Goal: Information Seeking & Learning: Learn about a topic

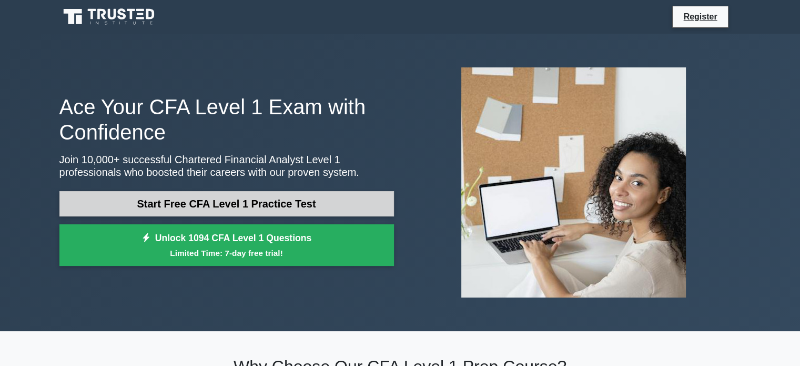
click at [349, 200] on link "Start Free CFA Level 1 Practice Test" at bounding box center [226, 203] width 335 height 25
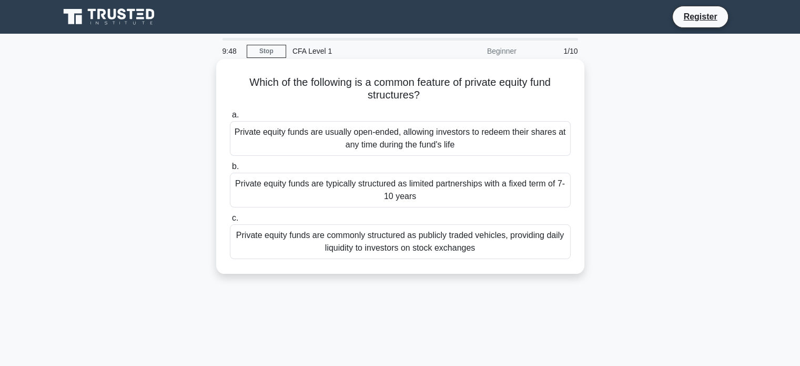
click at [396, 190] on div "Private equity funds are typically structured as limited partnerships with a fi…" at bounding box center [400, 190] width 341 height 35
click at [230, 170] on input "b. Private equity funds are typically structured as limited partnerships with a…" at bounding box center [230, 166] width 0 height 7
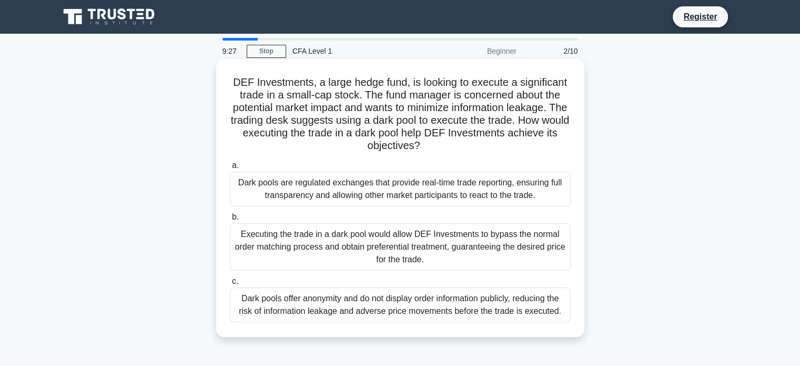
click at [459, 313] on div "Dark pools offer anonymity and do not display order information publicly, reduc…" at bounding box center [400, 304] width 341 height 35
click at [230, 285] on input "c. Dark pools offer anonymity and do not display order information publicly, re…" at bounding box center [230, 281] width 0 height 7
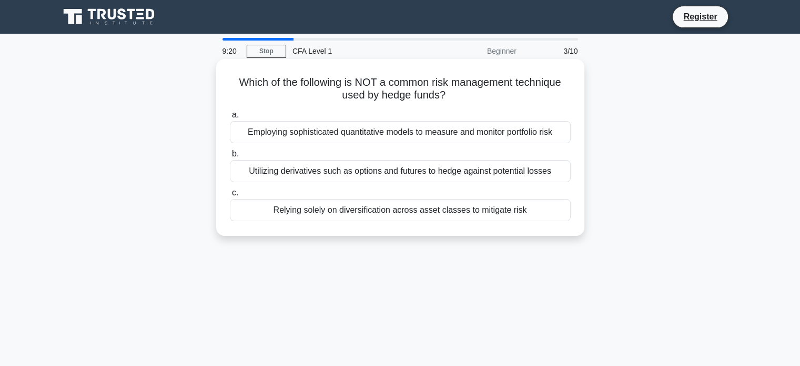
click at [411, 215] on div "Relying solely on diversification across asset classes to mitigate risk" at bounding box center [400, 210] width 341 height 22
click at [230, 196] on input "c. Relying solely on diversification across asset classes to mitigate risk" at bounding box center [230, 192] width 0 height 7
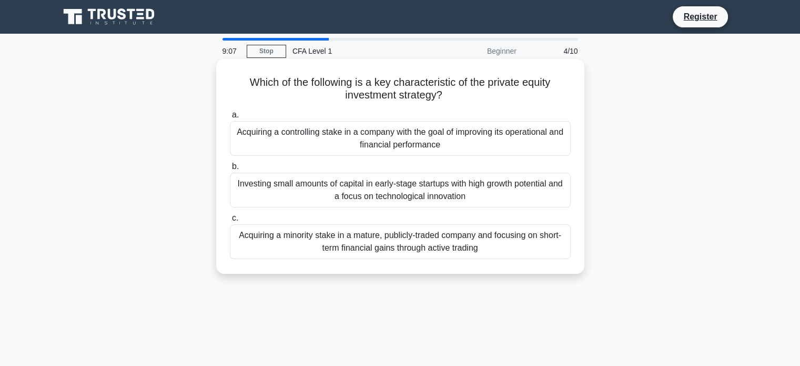
click at [408, 256] on div "Acquiring a minority stake in a mature, publicly-traded company and focusing on…" at bounding box center [400, 241] width 341 height 35
click at [230, 221] on input "c. Acquiring a minority stake in a mature, publicly-traded company and focusing…" at bounding box center [230, 218] width 0 height 7
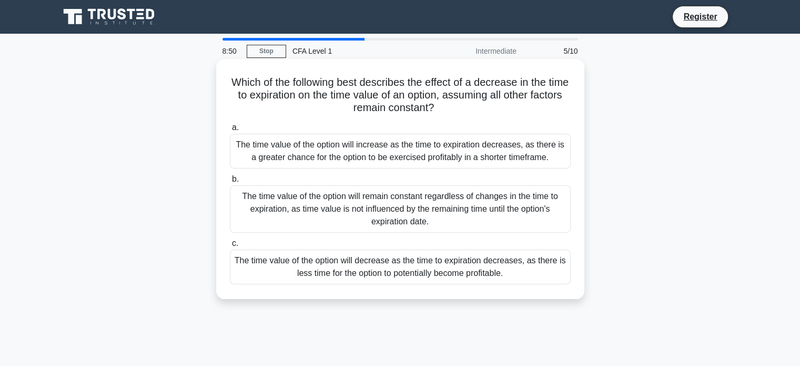
click at [408, 269] on div "The time value of the option will decrease as the time to expiration decreases,…" at bounding box center [400, 266] width 341 height 35
click at [230, 247] on input "c. The time value of the option will decrease as the time to expiration decreas…" at bounding box center [230, 243] width 0 height 7
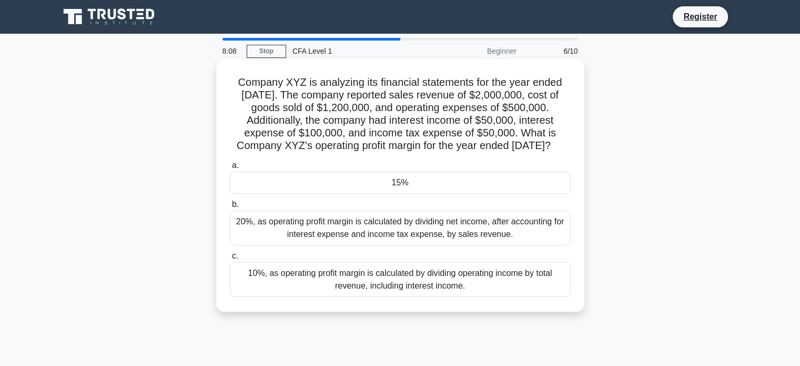
click at [371, 194] on div "15%" at bounding box center [400, 182] width 341 height 22
click at [230, 169] on input "a. 15%" at bounding box center [230, 165] width 0 height 7
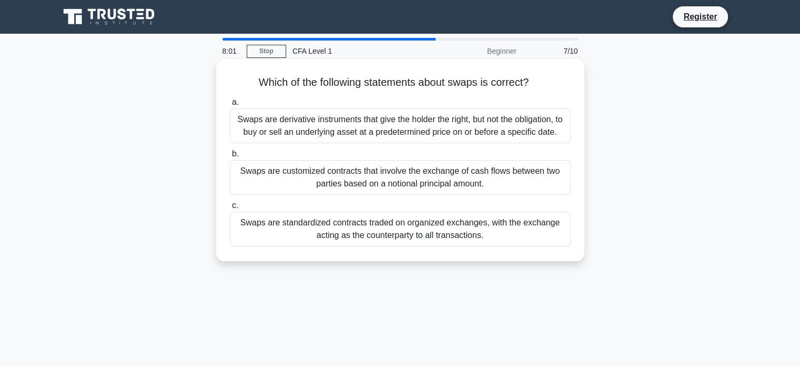
click at [315, 187] on div "Swaps are customized contracts that involve the exchange of cash flows between …" at bounding box center [400, 177] width 341 height 35
click at [230, 157] on input "b. Swaps are customized contracts that involve the exchange of cash flows betwe…" at bounding box center [230, 153] width 0 height 7
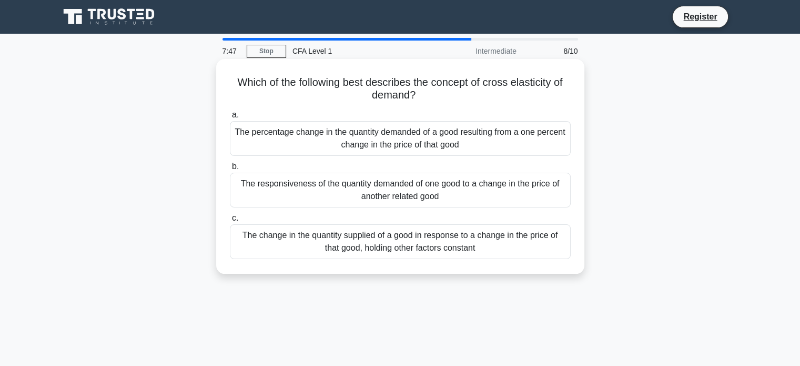
click at [328, 199] on div "The responsiveness of the quantity demanded of one good to a change in the pric…" at bounding box center [400, 190] width 341 height 35
click at [230, 170] on input "b. The responsiveness of the quantity demanded of one good to a change in the p…" at bounding box center [230, 166] width 0 height 7
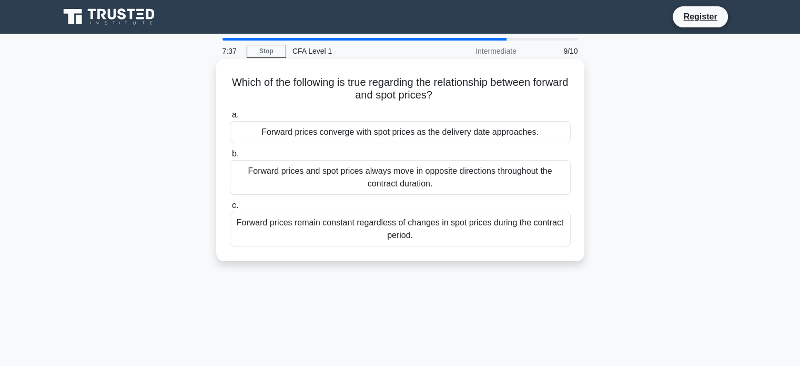
click at [333, 136] on div "Forward prices converge with spot prices as the delivery date approaches." at bounding box center [400, 132] width 341 height 22
click at [230, 118] on input "a. Forward prices converge with spot prices as the delivery date approaches." at bounding box center [230, 115] width 0 height 7
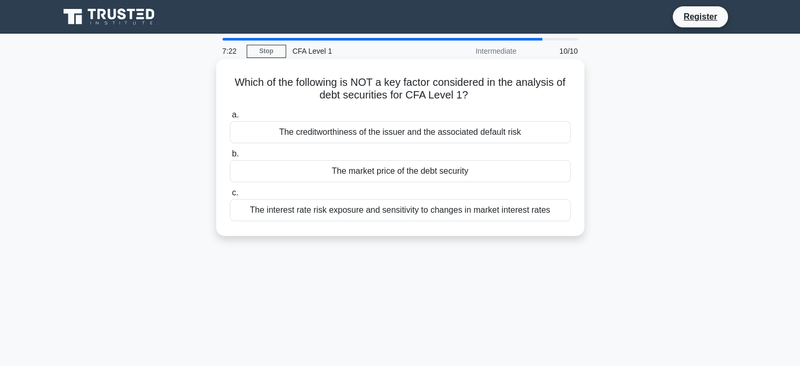
click at [330, 167] on div "The market price of the debt security" at bounding box center [400, 171] width 341 height 22
click at [230, 157] on input "b. The market price of the debt security" at bounding box center [230, 153] width 0 height 7
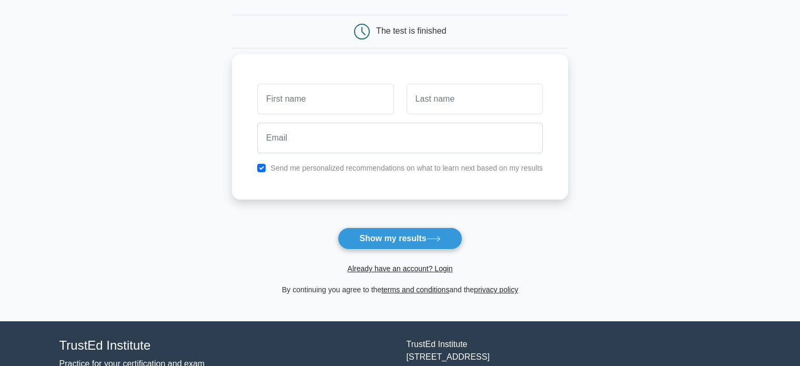
scroll to position [93, 0]
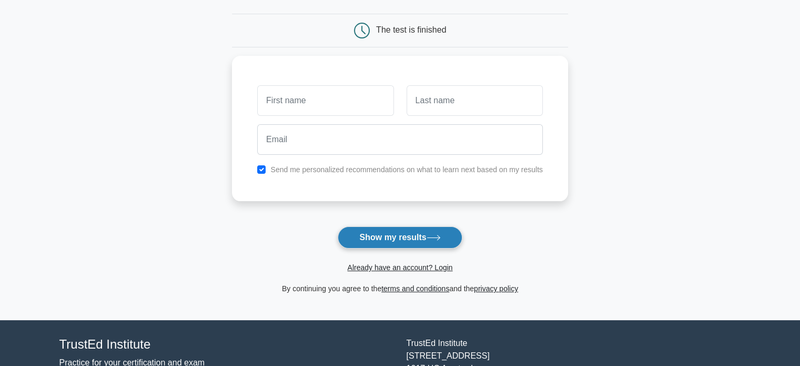
click at [382, 242] on button "Show my results" at bounding box center [400, 237] width 124 height 22
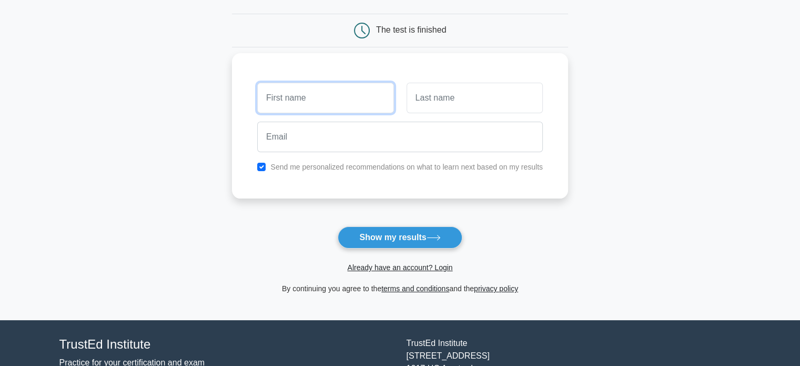
type input "g"
type input "kai"
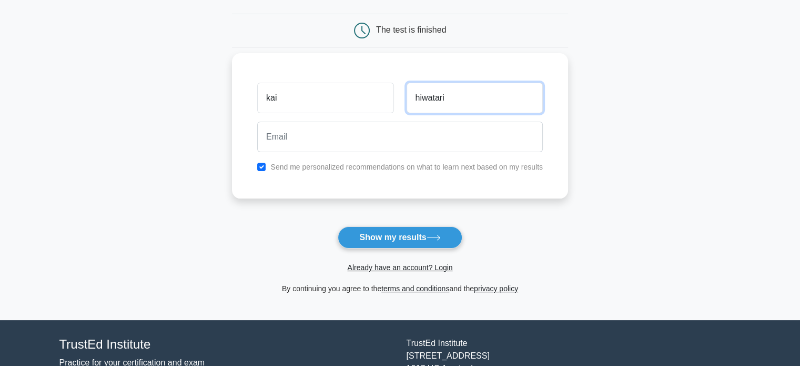
type input "hiwatari"
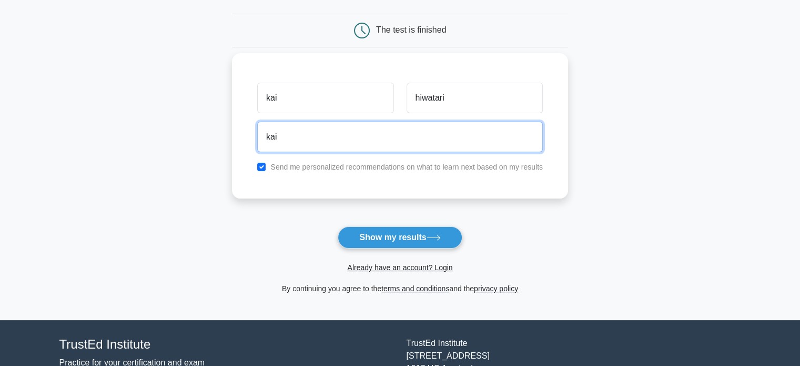
type input "kaihiwatari955@gmail.com"
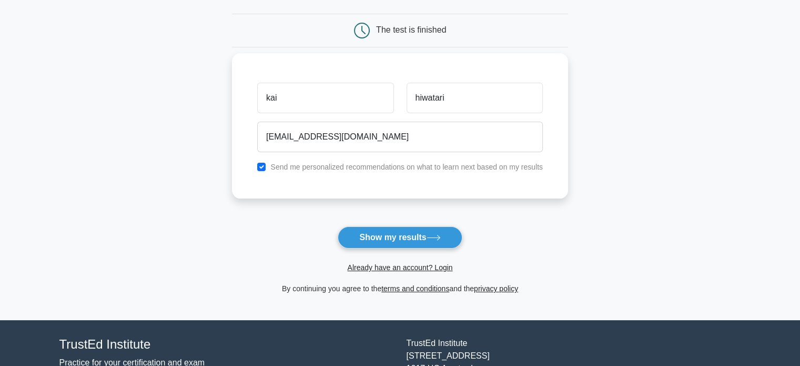
click at [288, 165] on label "Send me personalized recommendations on what to learn next based on my results" at bounding box center [406, 167] width 272 height 8
click at [265, 168] on input "checkbox" at bounding box center [261, 167] width 8 height 8
checkbox input "false"
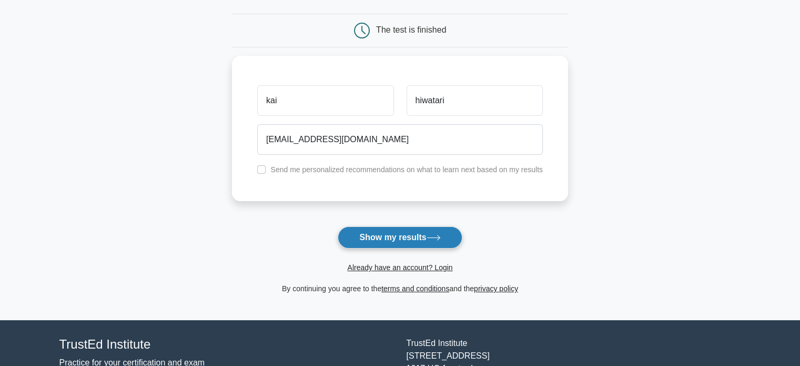
click at [387, 234] on button "Show my results" at bounding box center [400, 237] width 124 height 22
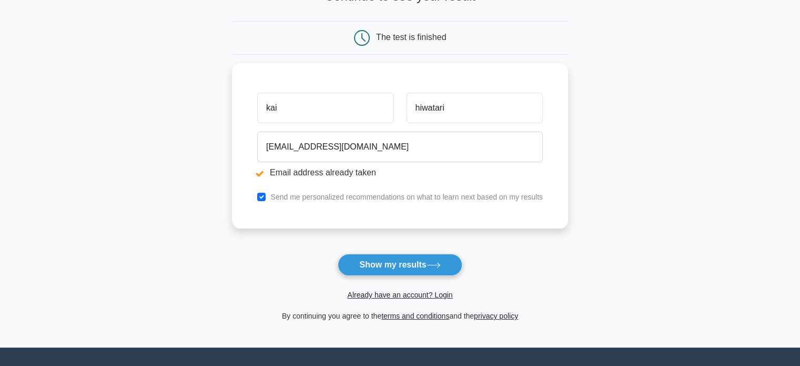
scroll to position [125, 0]
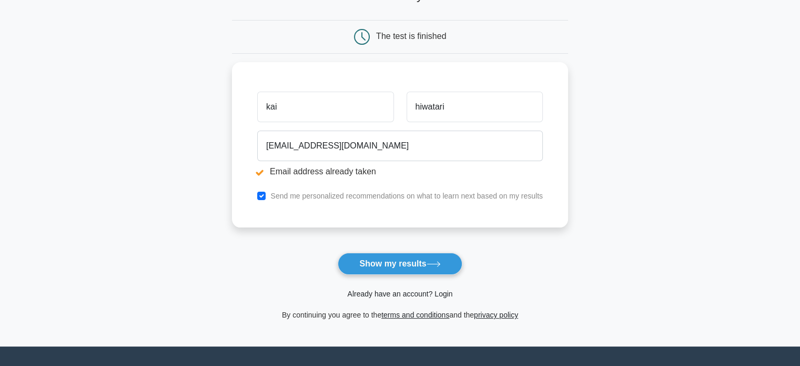
click at [407, 293] on link "Already have an account? Login" at bounding box center [399, 293] width 105 height 8
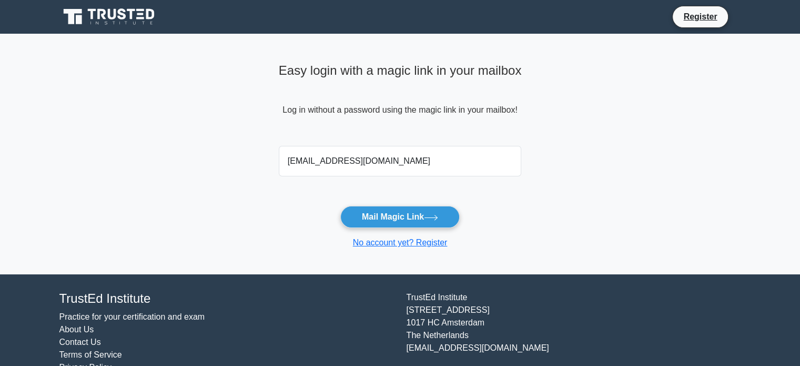
type input "kaihiwatari955@gmail.com"
click at [446, 217] on button "Mail Magic Link" at bounding box center [399, 217] width 119 height 22
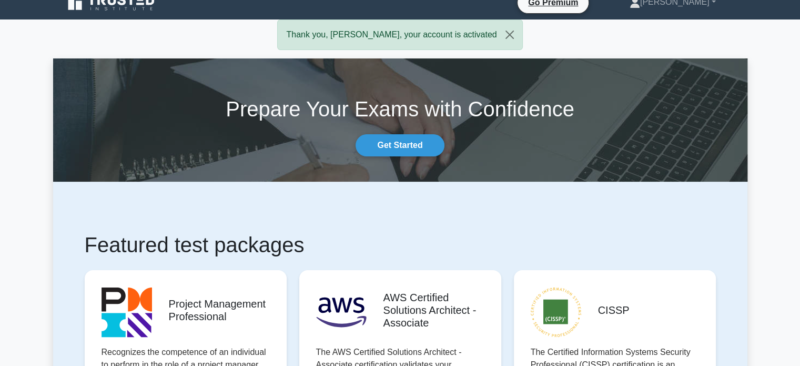
scroll to position [11, 0]
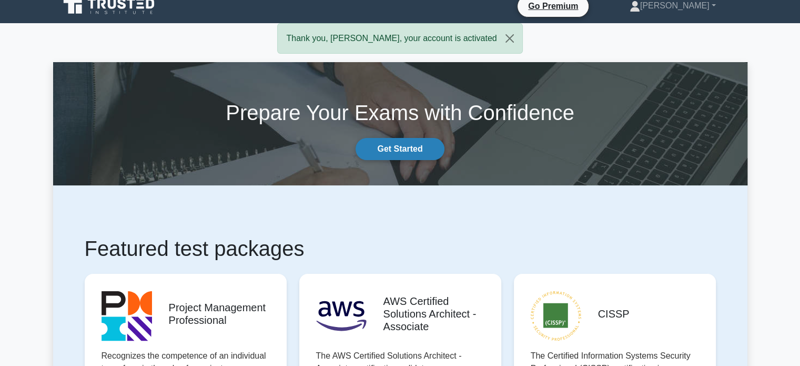
click at [422, 147] on link "Get Started" at bounding box center [400, 149] width 88 height 22
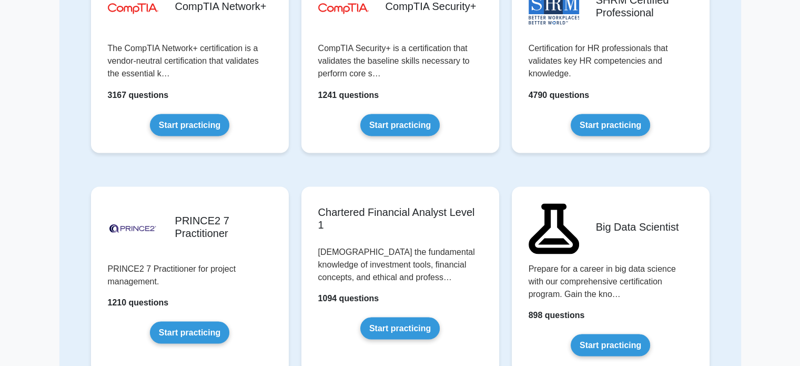
scroll to position [1920, 0]
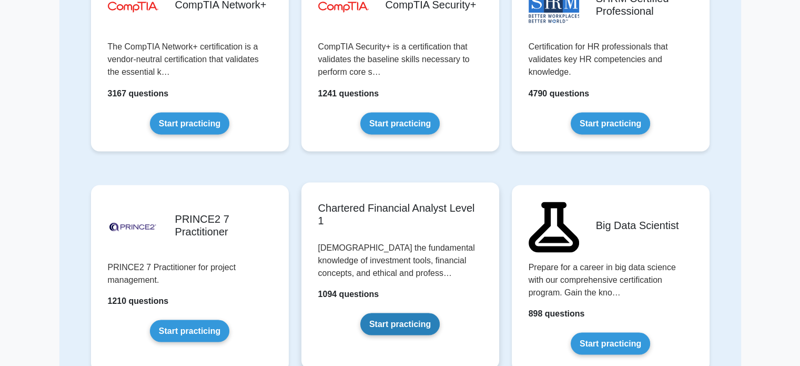
click at [409, 318] on link "Start practicing" at bounding box center [399, 323] width 79 height 22
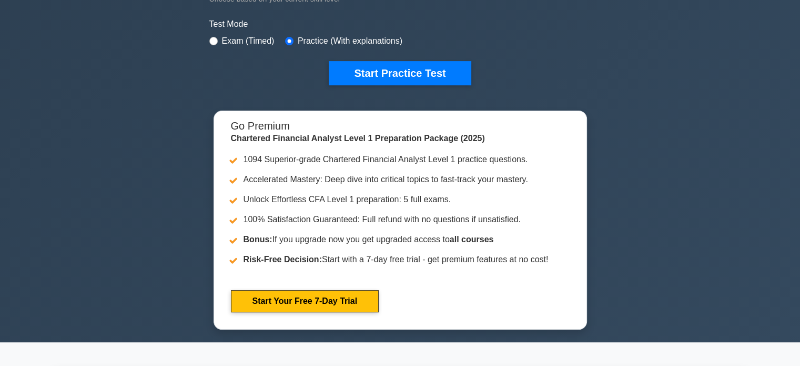
scroll to position [269, 0]
